Goal: Find specific page/section: Find specific page/section

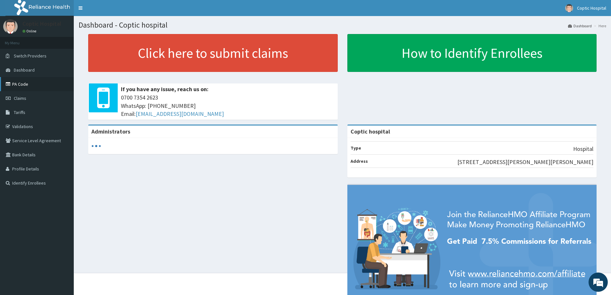
click at [23, 86] on link "PA Code" at bounding box center [37, 84] width 74 height 14
click at [16, 87] on link "PA Code" at bounding box center [37, 84] width 74 height 14
click at [27, 86] on link "PA Code" at bounding box center [37, 84] width 74 height 14
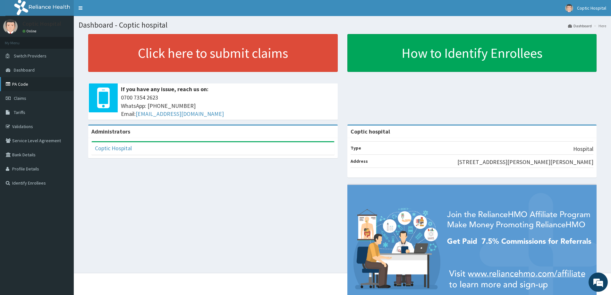
click at [30, 86] on link "PA Code" at bounding box center [37, 84] width 74 height 14
